Goal: Transaction & Acquisition: Purchase product/service

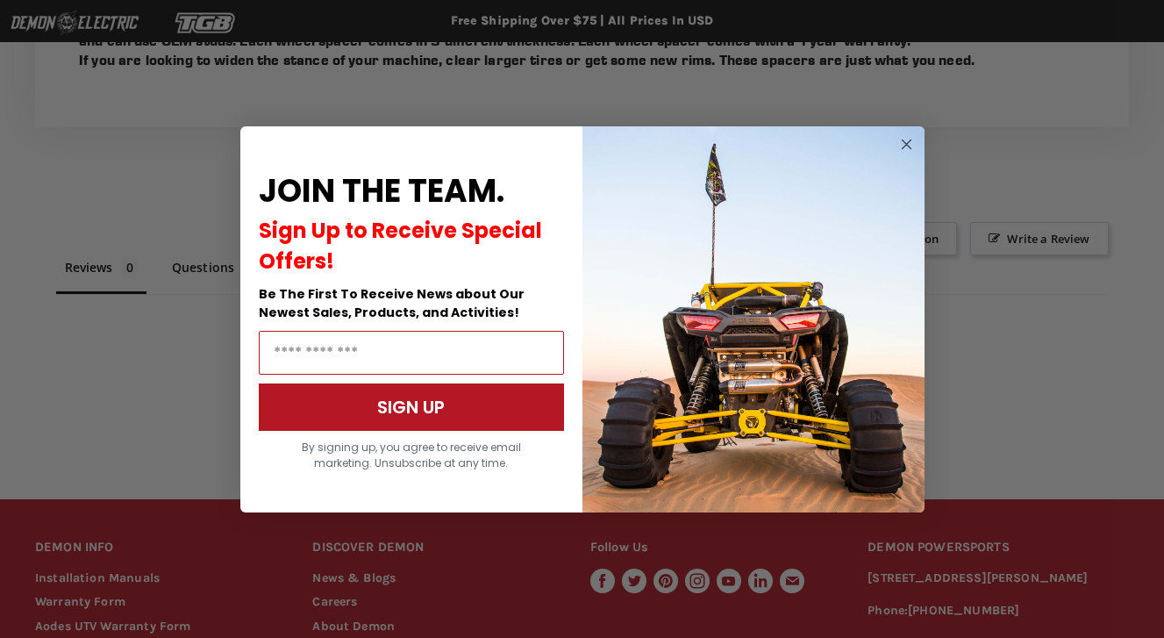
scroll to position [860, 0]
